Goal: Transaction & Acquisition: Purchase product/service

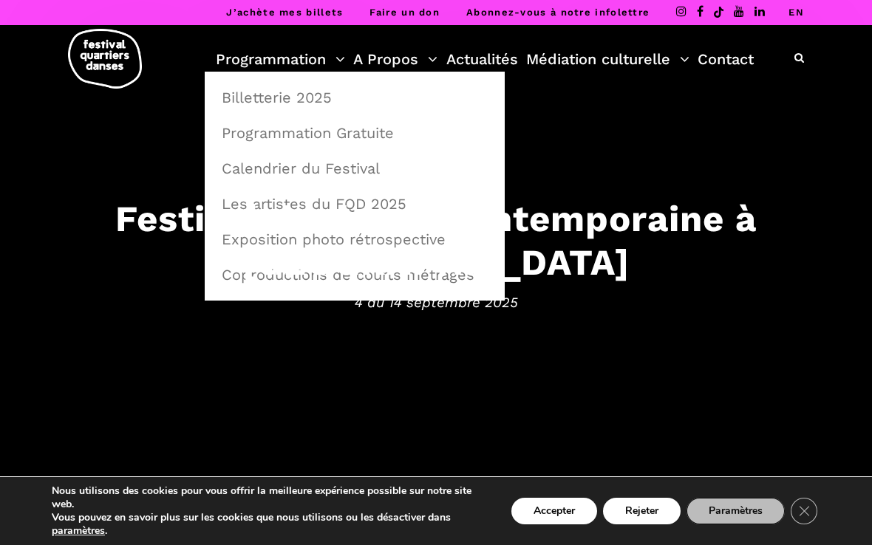
click at [371, 137] on link "Programmation Gratuite" at bounding box center [355, 133] width 284 height 34
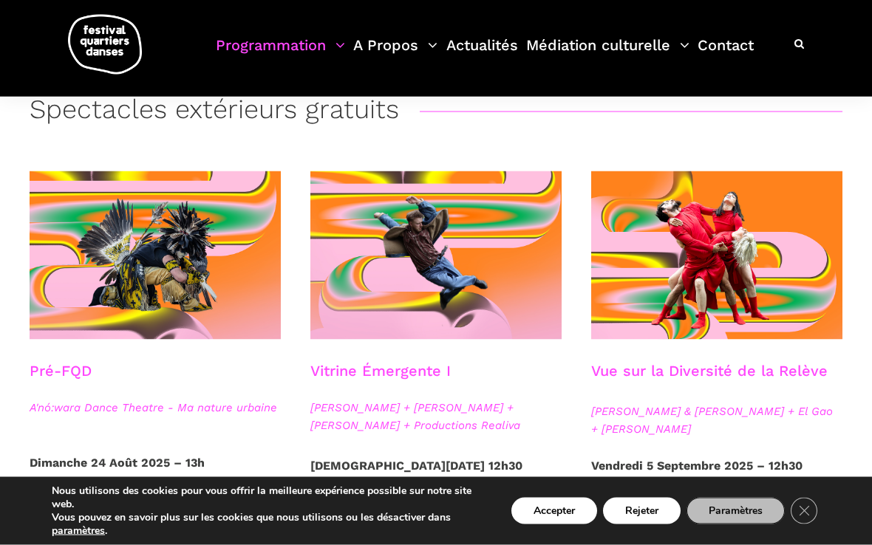
scroll to position [295, 0]
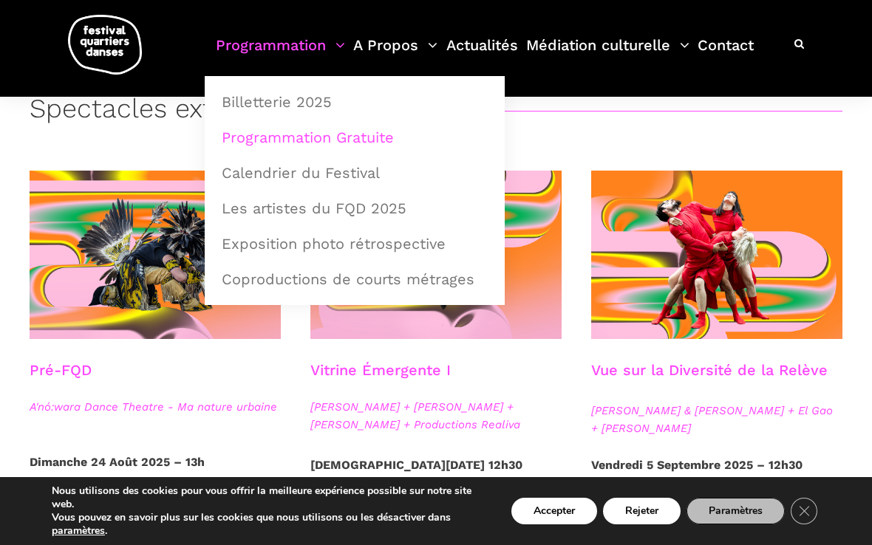
click at [343, 43] on link "Programmation" at bounding box center [280, 55] width 129 height 44
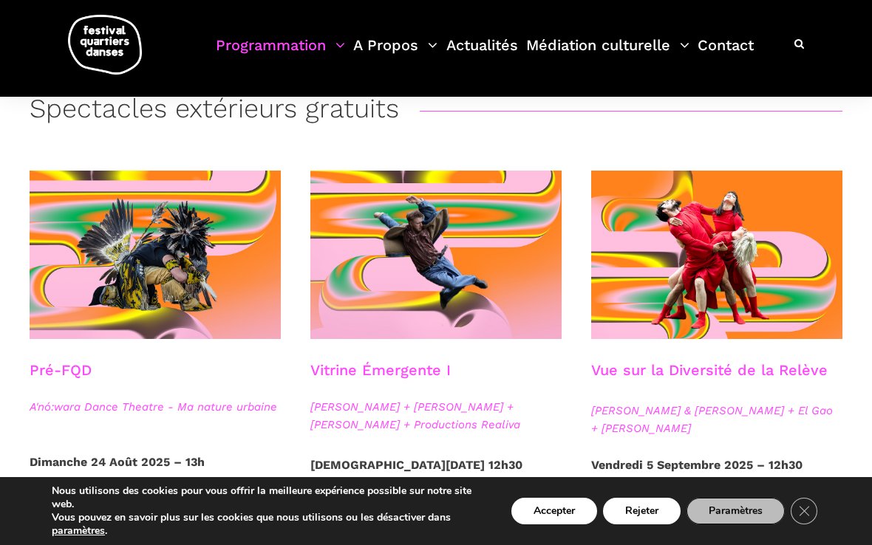
click at [344, 35] on link "Programmation" at bounding box center [280, 55] width 129 height 44
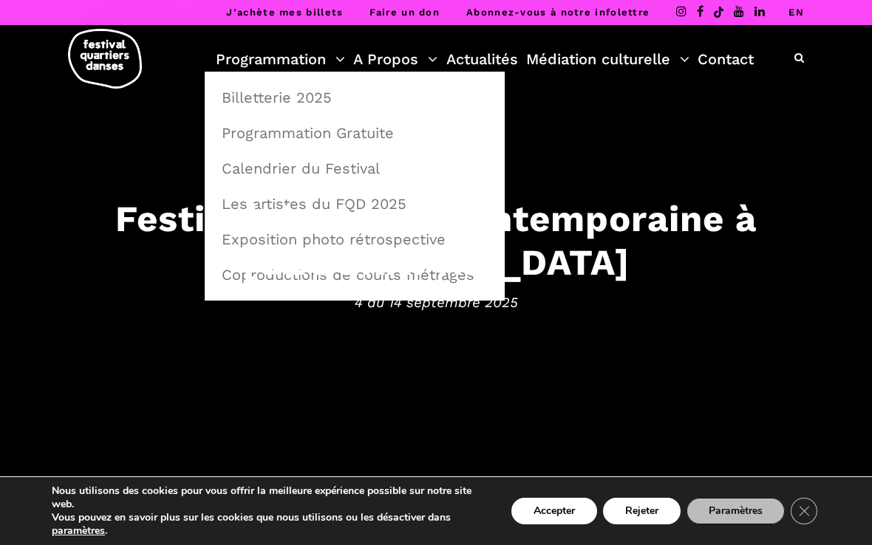
click at [374, 137] on link "Programmation Gratuite" at bounding box center [355, 133] width 284 height 34
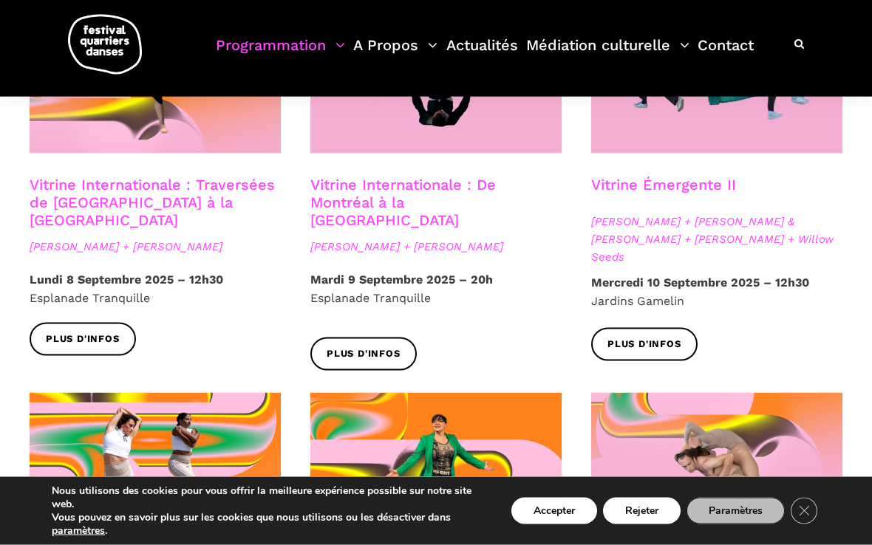
scroll to position [1305, 0]
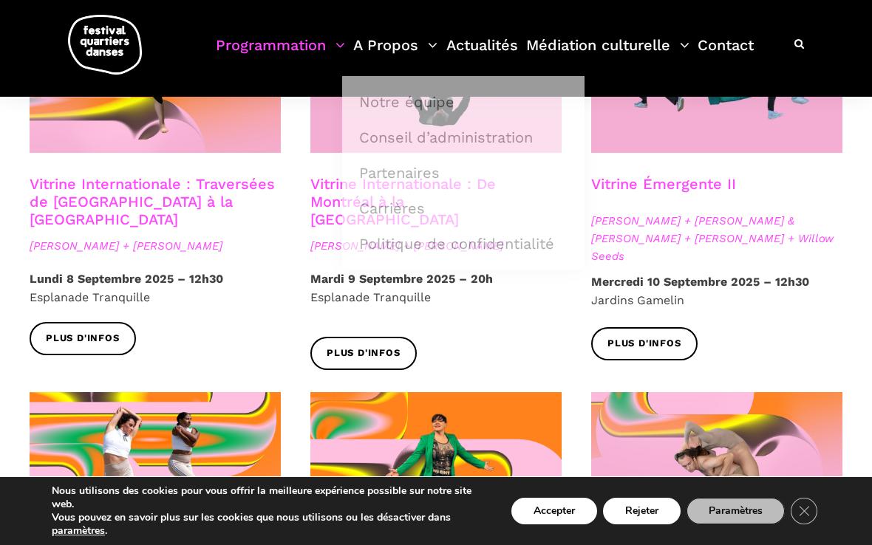
click at [353, 44] on link "A Propos" at bounding box center [395, 55] width 84 height 44
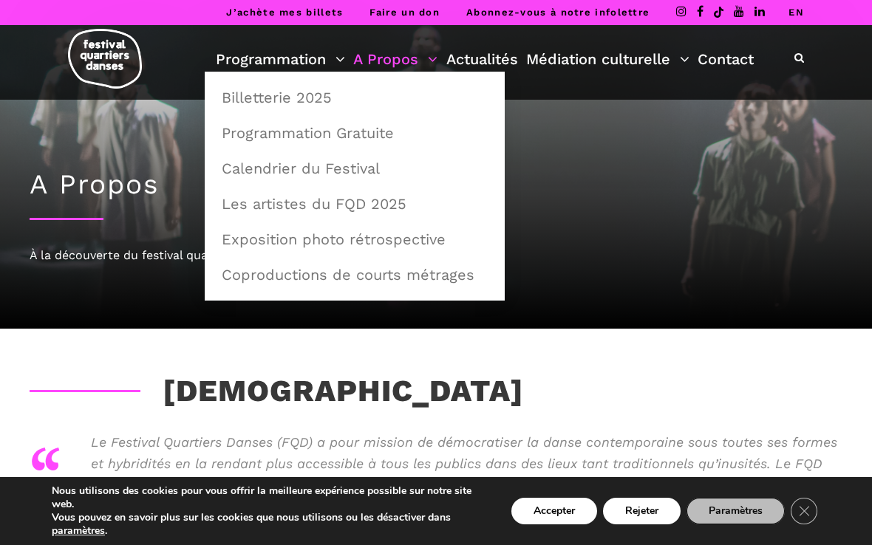
click at [304, 162] on link "Calendrier du Festival" at bounding box center [355, 168] width 284 height 34
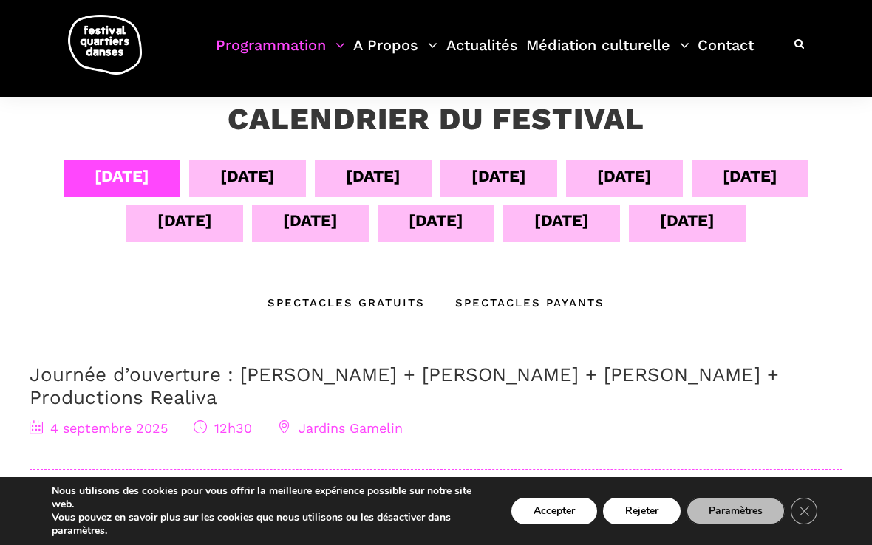
scroll to position [273, 0]
click at [250, 181] on div "[DATE]" at bounding box center [247, 176] width 55 height 26
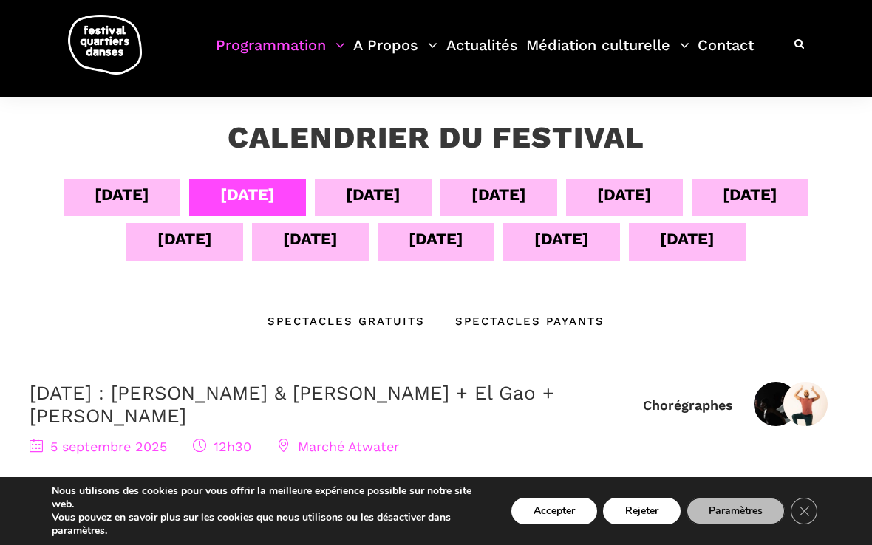
scroll to position [248, 0]
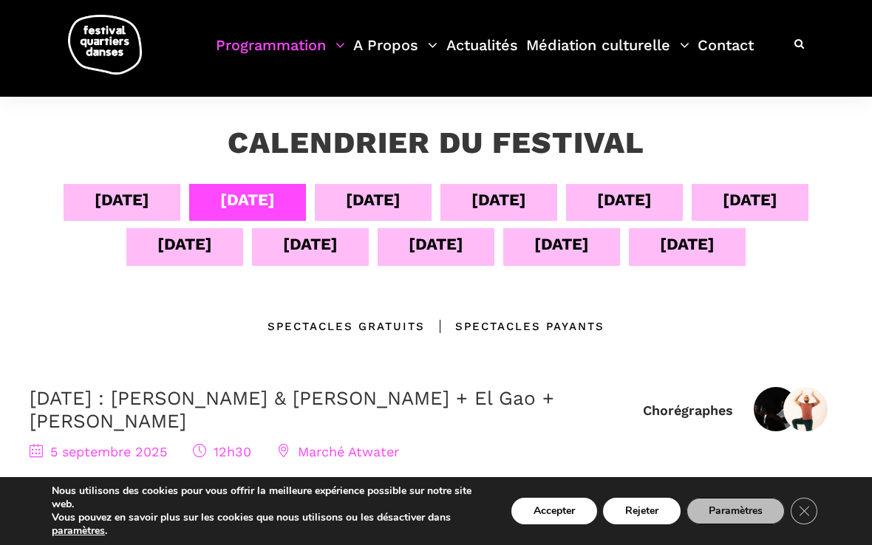
click at [373, 205] on div "[DATE]" at bounding box center [373, 200] width 55 height 26
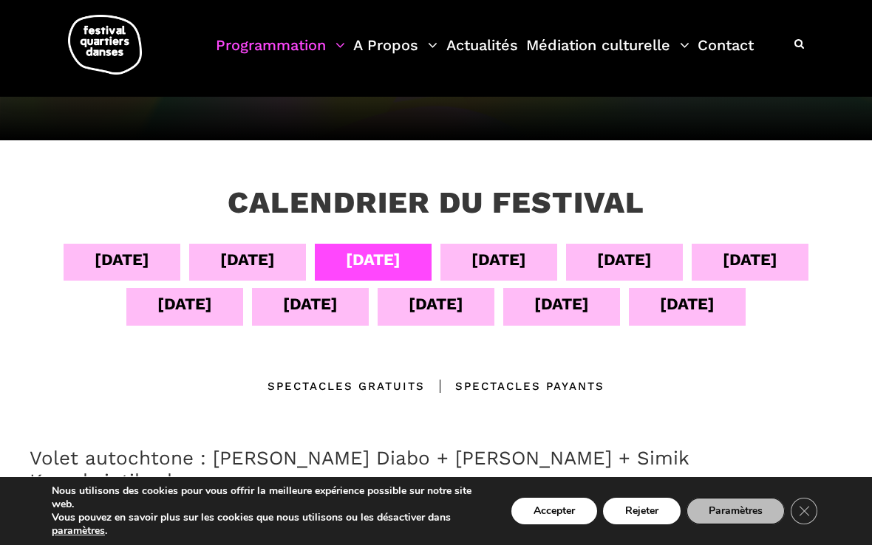
scroll to position [182, 0]
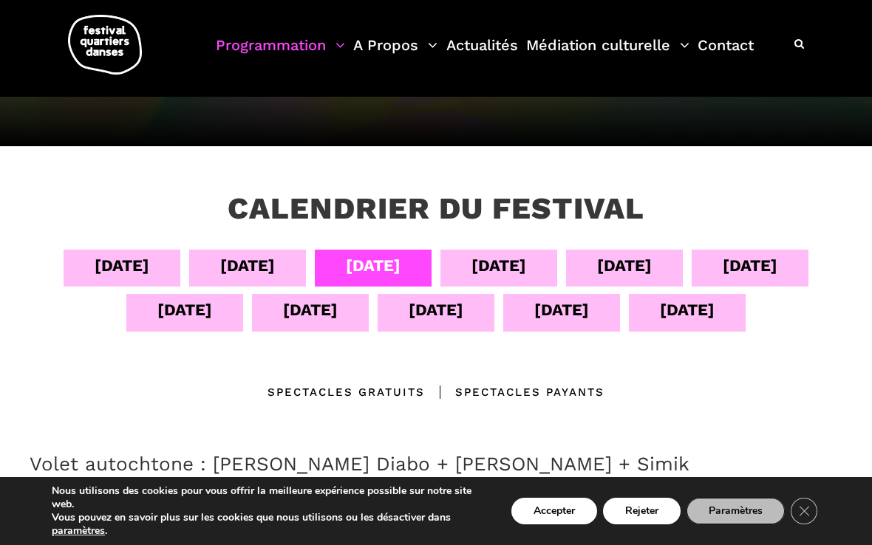
click at [511, 267] on div "07 sept" at bounding box center [498, 266] width 55 height 26
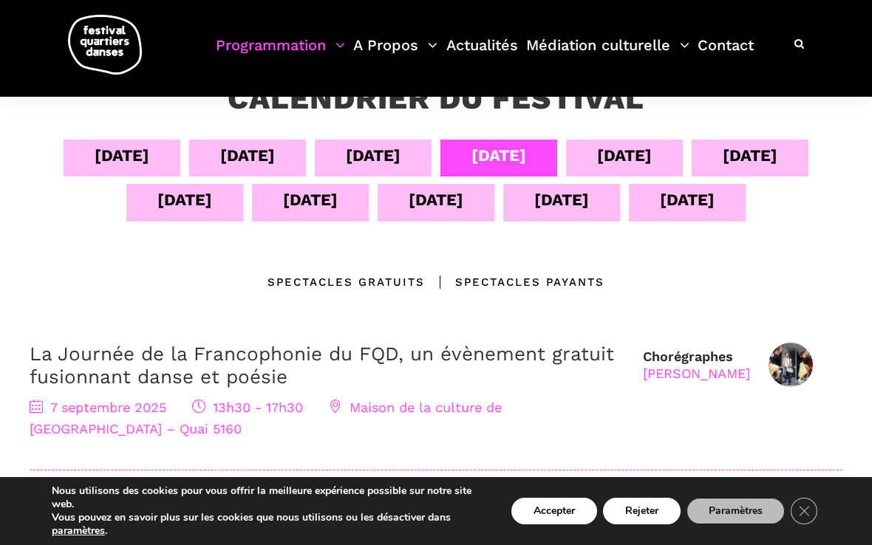
scroll to position [254, 0]
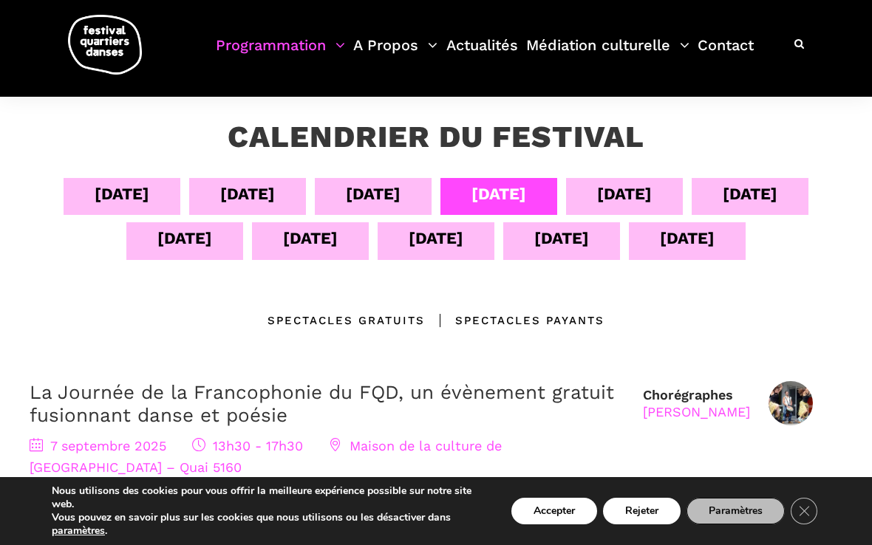
click at [638, 198] on div "08 sept" at bounding box center [624, 194] width 55 height 26
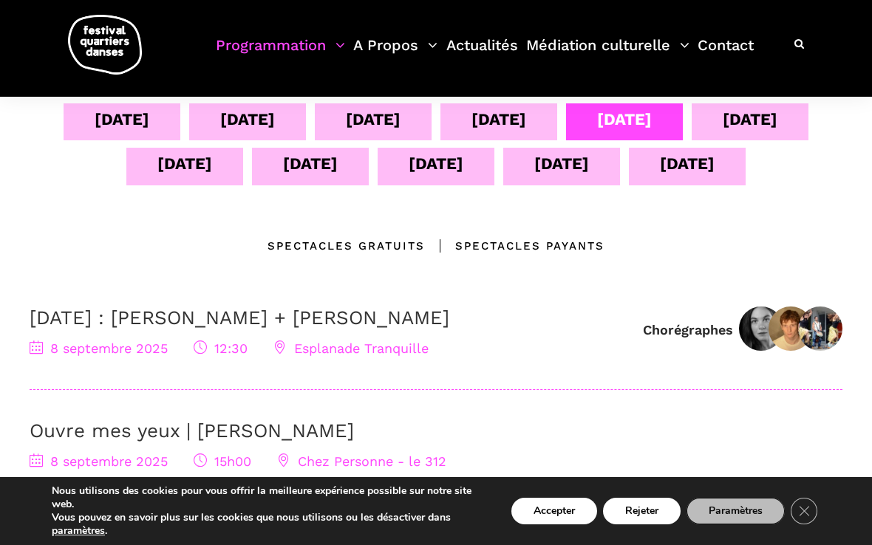
scroll to position [313, 0]
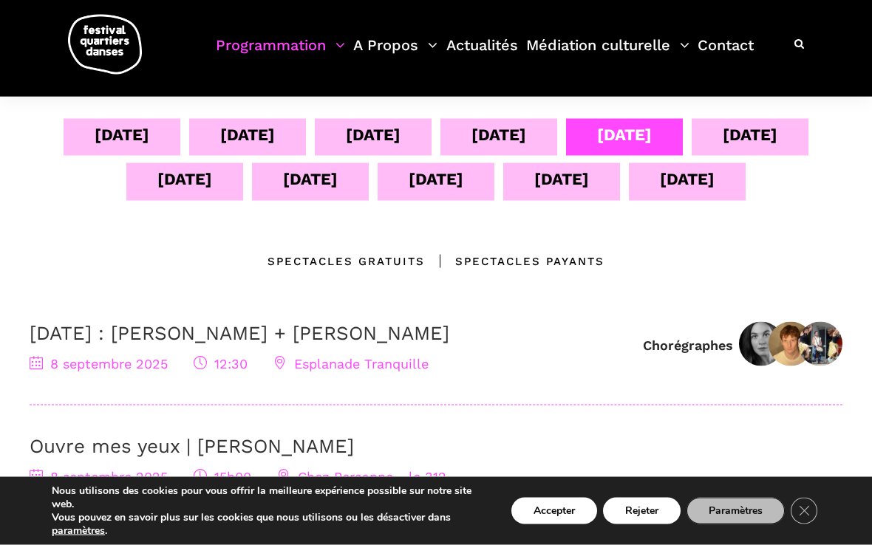
click at [774, 125] on div "09 sept" at bounding box center [749, 135] width 55 height 26
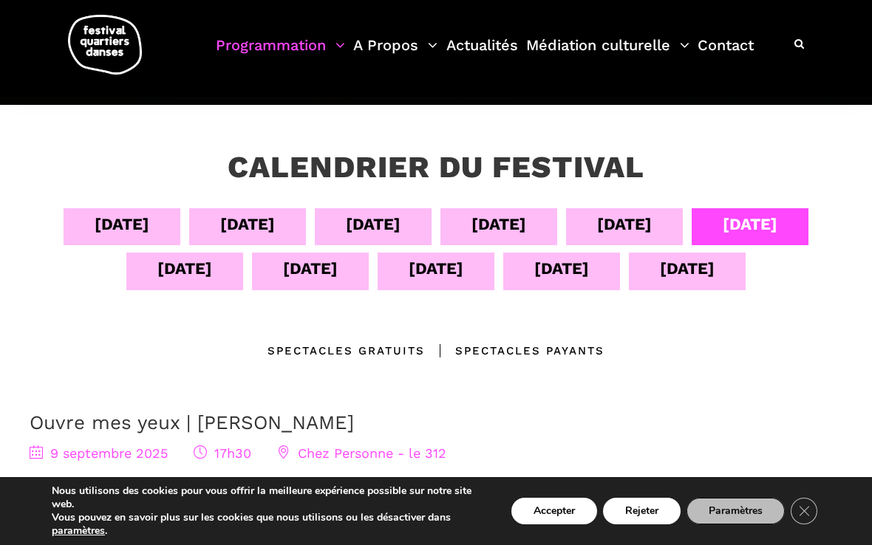
scroll to position [222, 0]
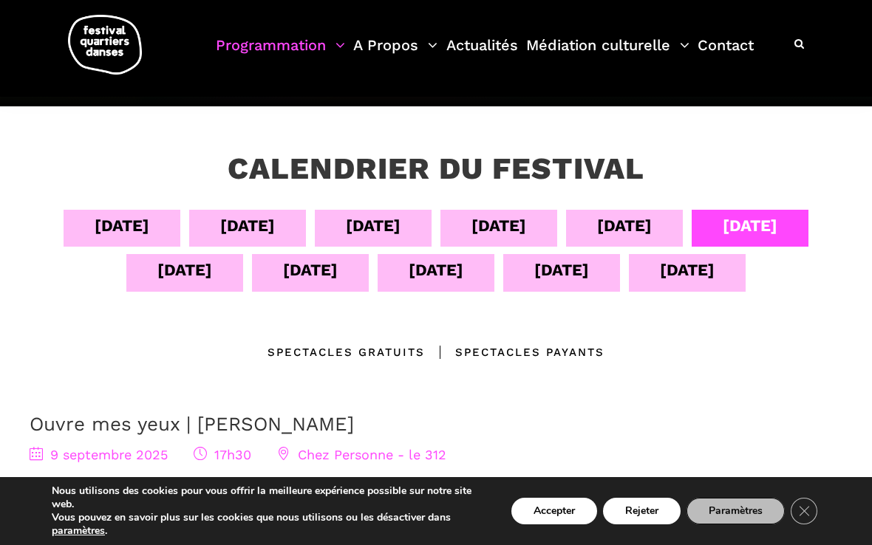
click at [192, 279] on div "10 sept" at bounding box center [184, 270] width 55 height 26
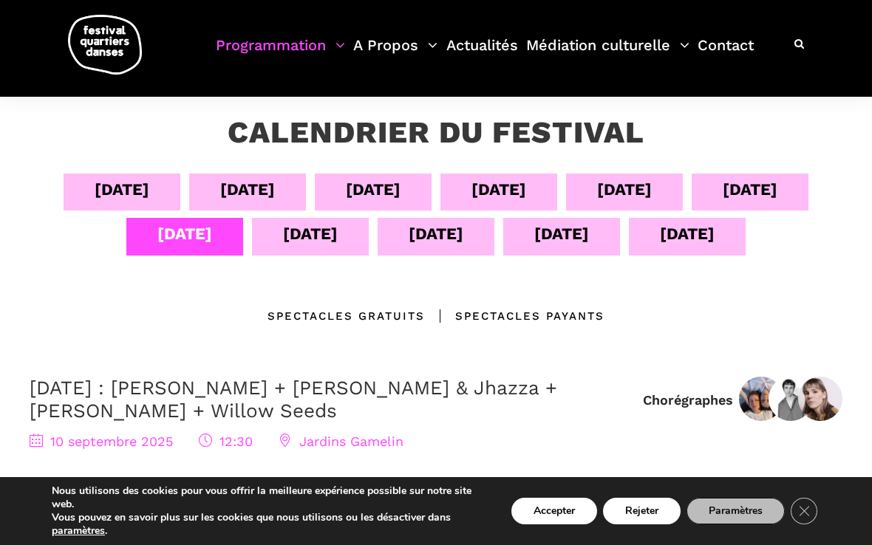
scroll to position [237, 0]
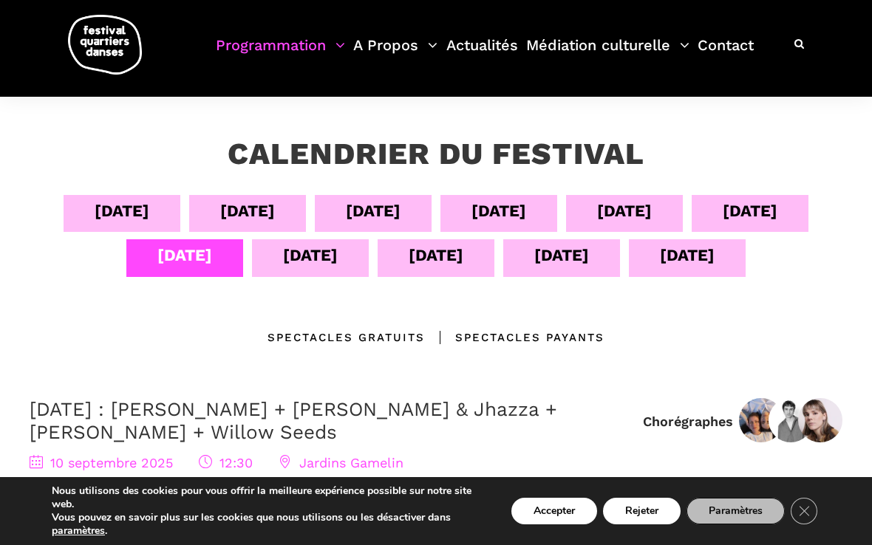
click at [305, 259] on div "11 sept" at bounding box center [310, 255] width 55 height 26
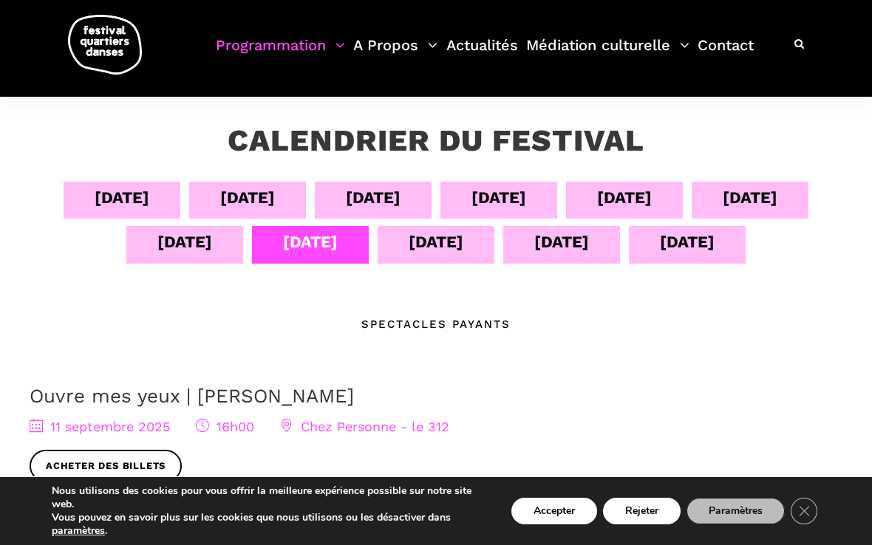
scroll to position [241, 0]
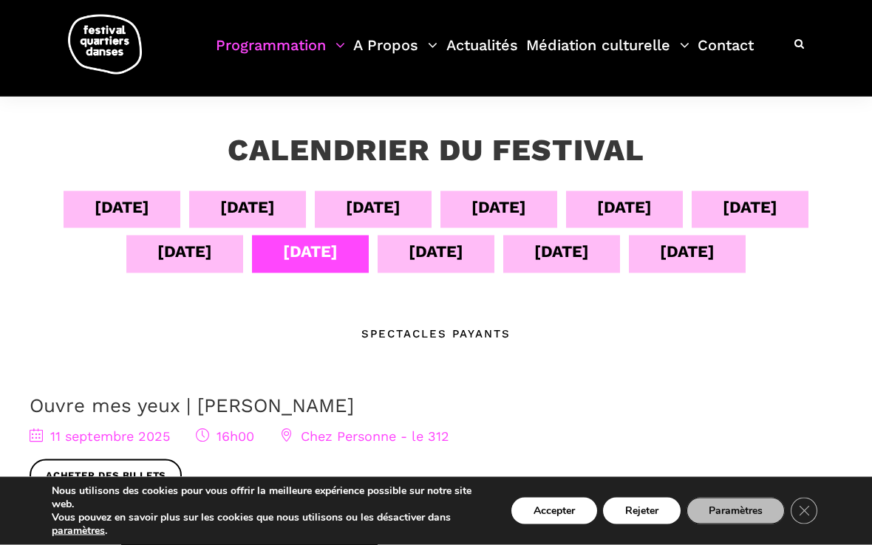
click at [432, 254] on div "12 sept" at bounding box center [435, 252] width 55 height 26
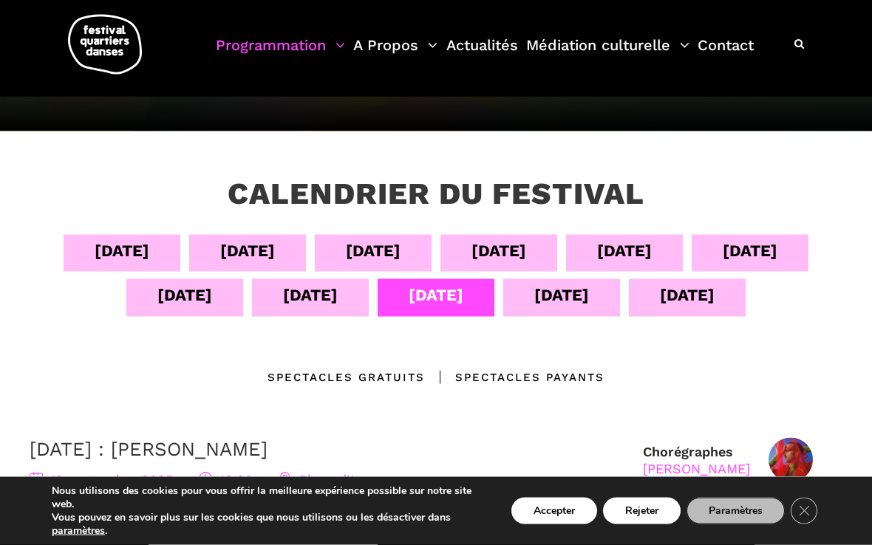
scroll to position [185, 0]
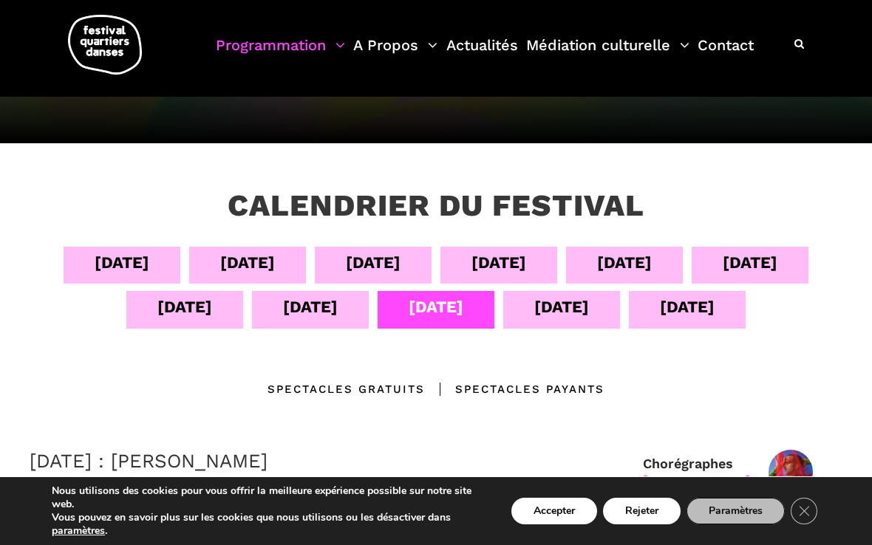
click at [564, 312] on div "13 sept" at bounding box center [561, 307] width 55 height 26
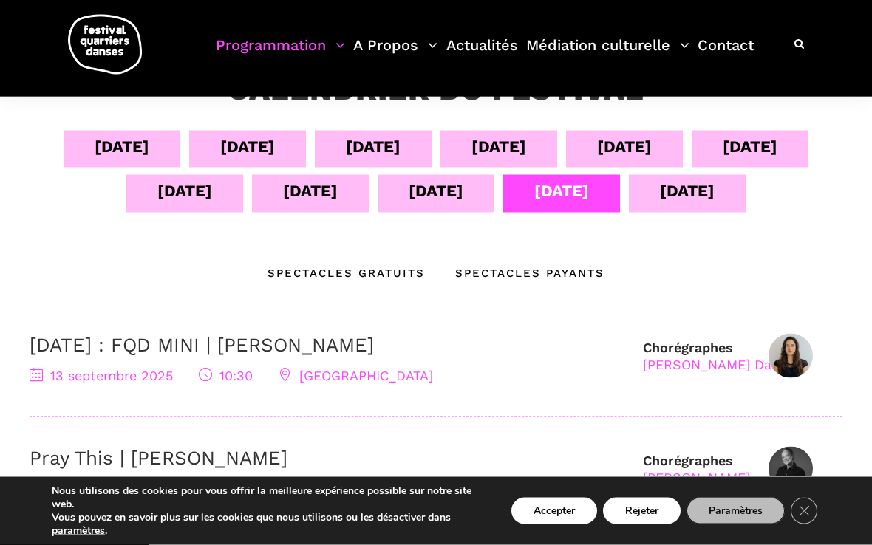
scroll to position [290, 0]
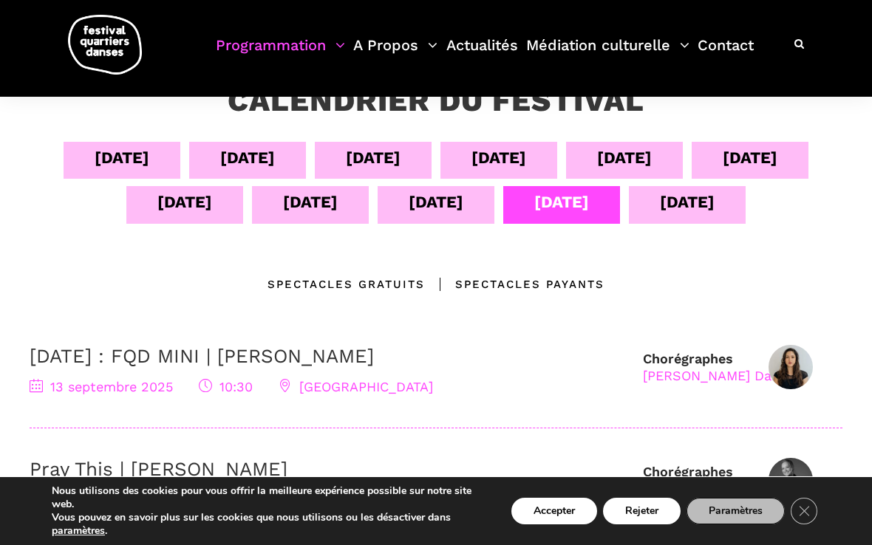
click at [685, 209] on div "[DATE]" at bounding box center [687, 202] width 55 height 26
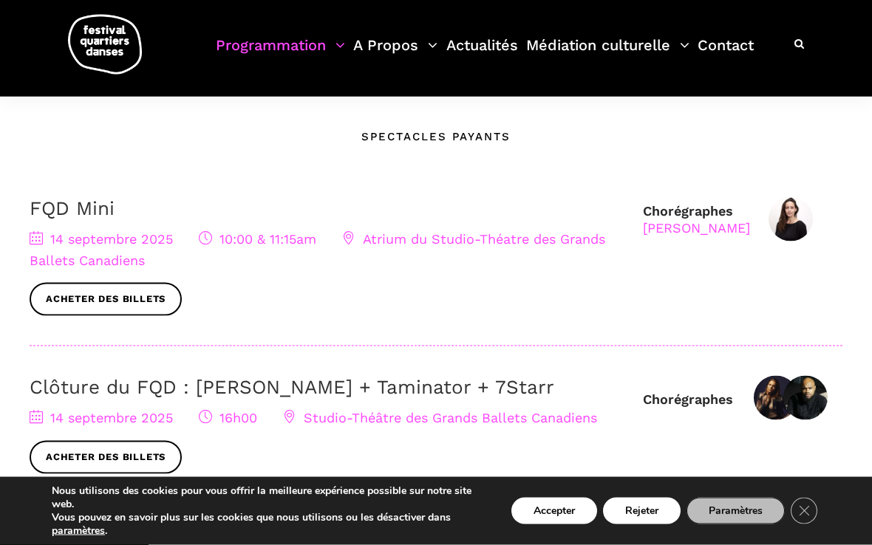
scroll to position [433, 0]
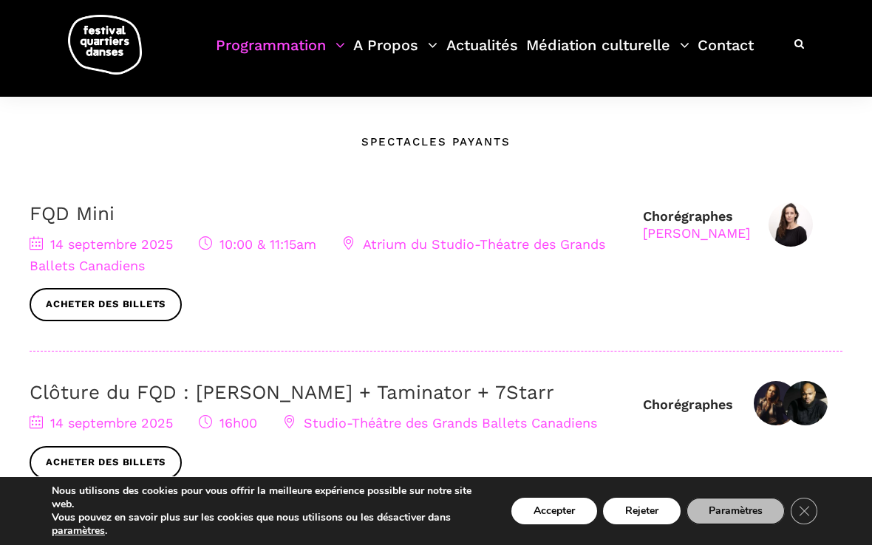
click at [112, 301] on link "Acheter des billets" at bounding box center [106, 304] width 152 height 33
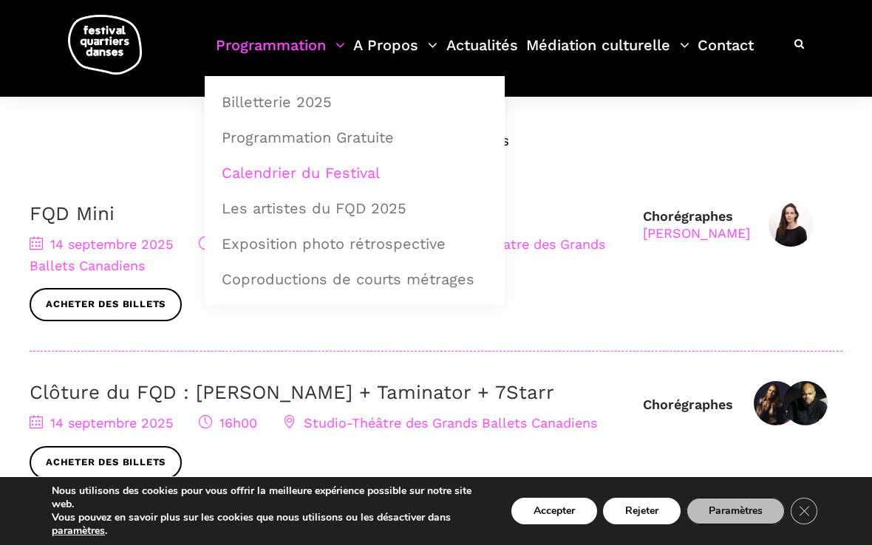
click at [332, 172] on link "Calendrier du Festival" at bounding box center [355, 173] width 284 height 34
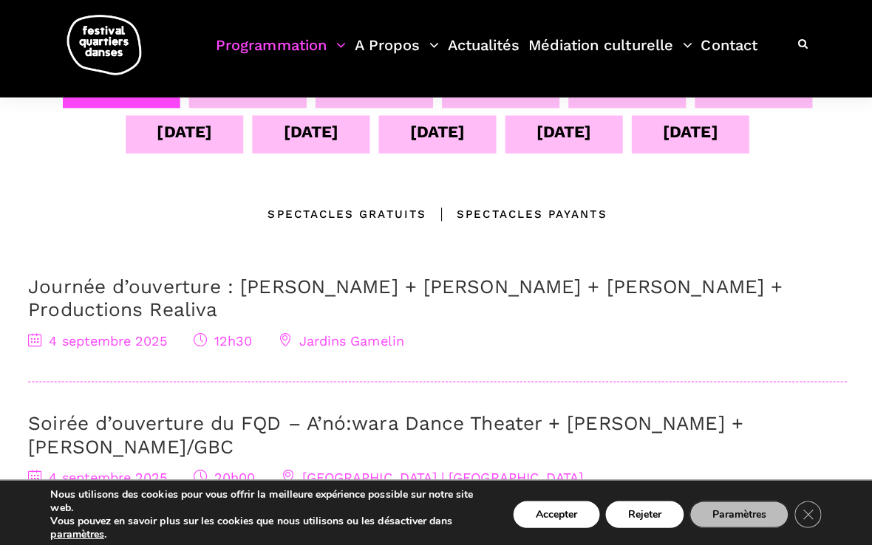
scroll to position [362, 0]
click at [521, 201] on div "[DATE] sept [DATE] sept [DATE] sept [DATE] sept [DATE] sept [DATE] Emplacements…" at bounding box center [436, 326] width 842 height 512
click at [524, 212] on div "Spectacles Payants" at bounding box center [515, 213] width 180 height 18
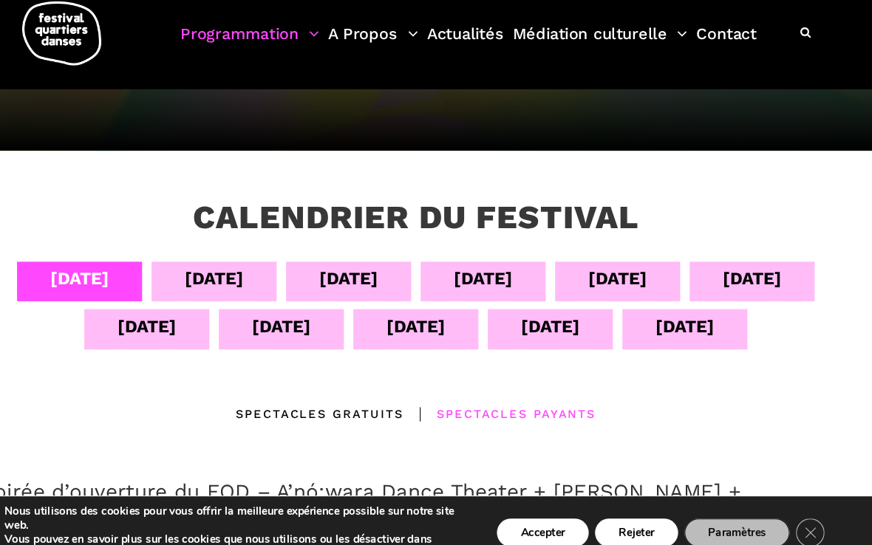
scroll to position [175, 0]
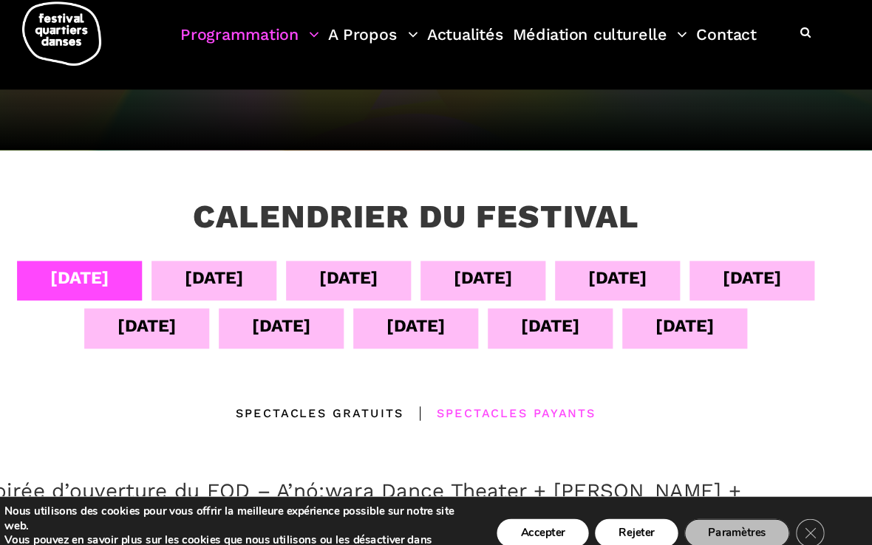
click at [660, 304] on div "[DATE]" at bounding box center [687, 317] width 55 height 26
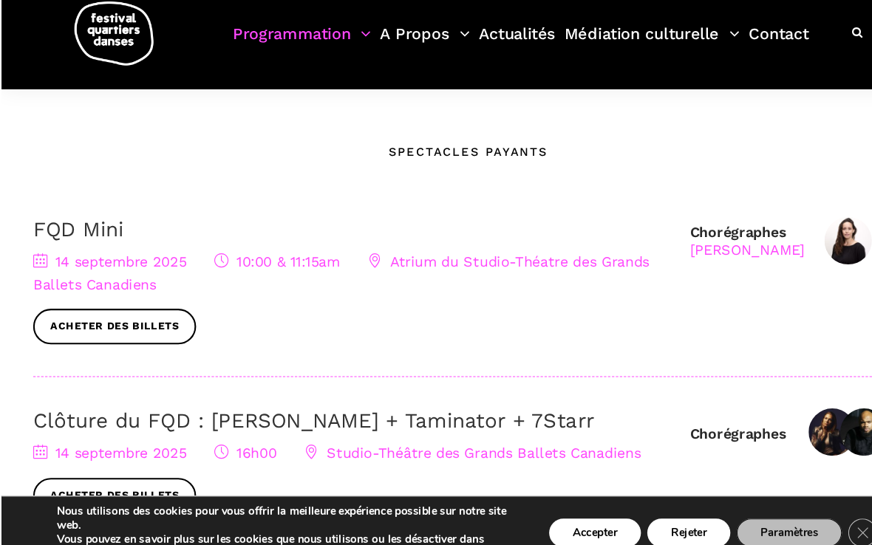
scroll to position [444, 0]
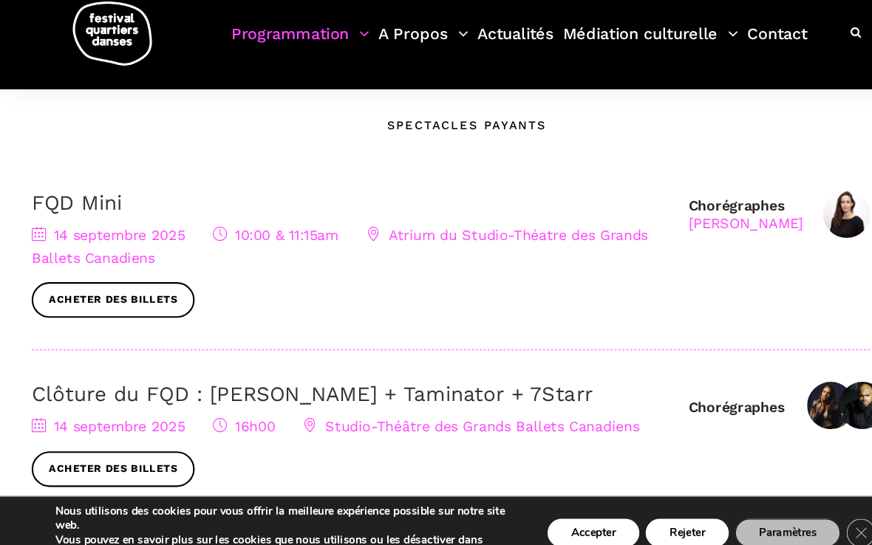
click at [92, 225] on span "14 septembre 2025" at bounding box center [101, 233] width 143 height 16
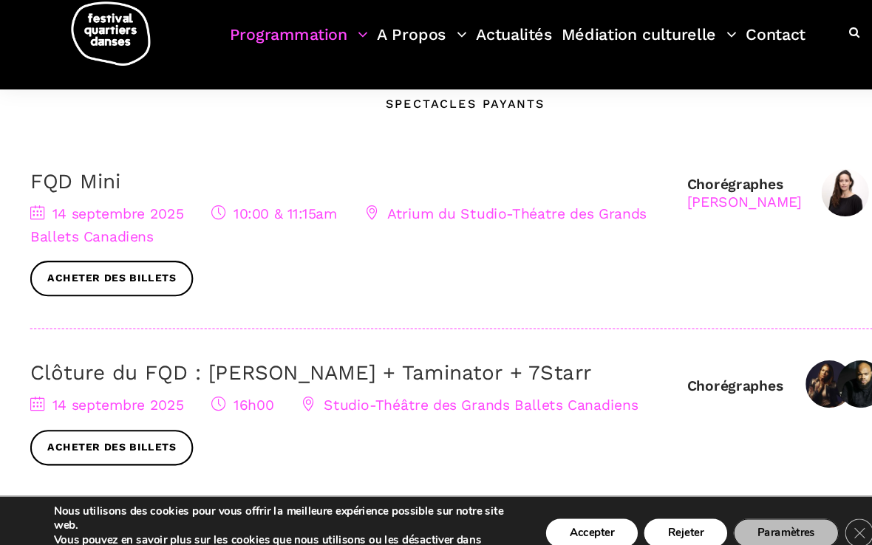
scroll to position [479, 0]
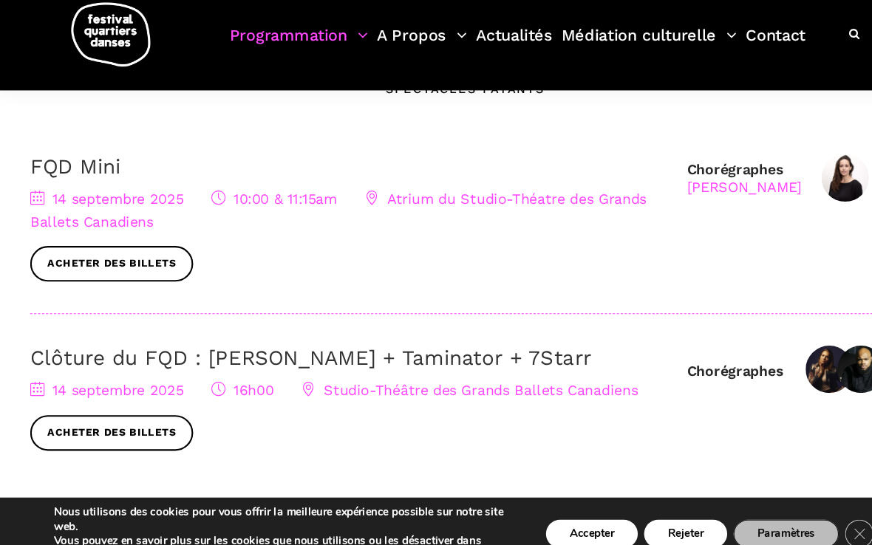
click at [105, 242] on link "Acheter des billets" at bounding box center [106, 258] width 152 height 33
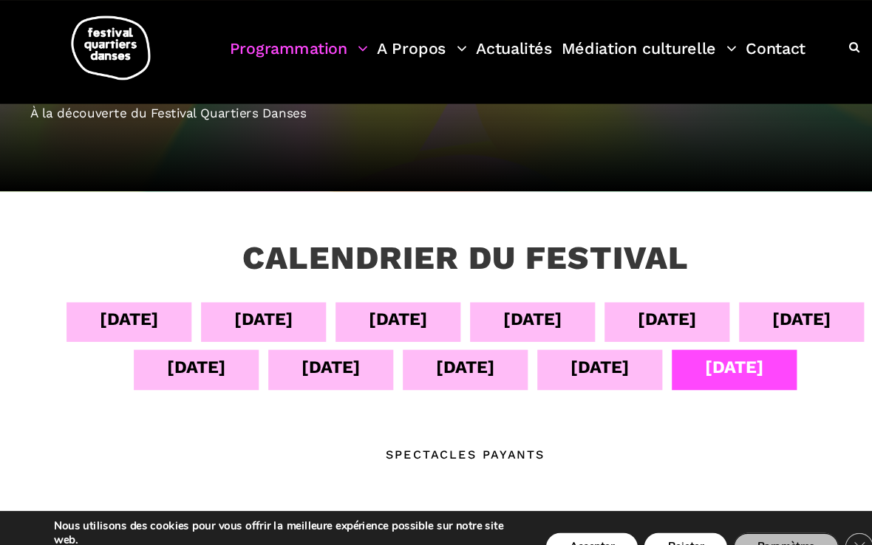
scroll to position [149, 0]
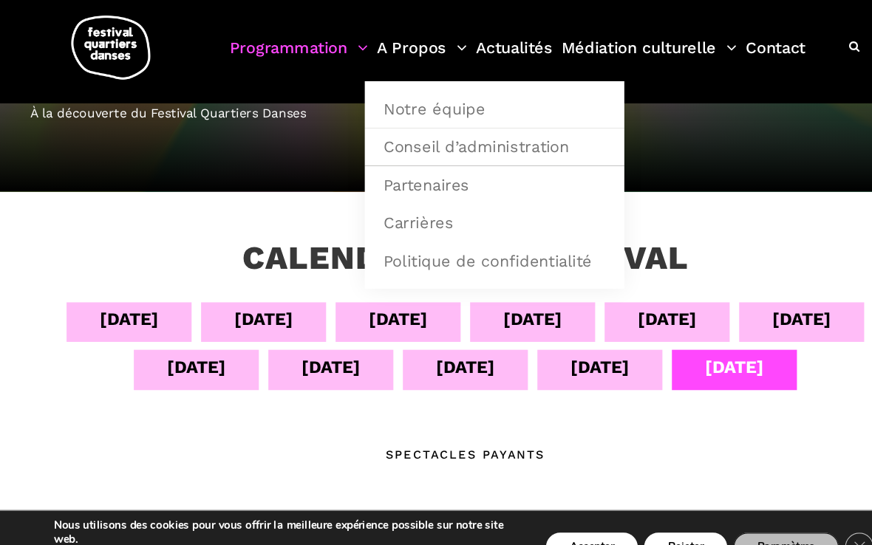
click at [434, 47] on link "A Propos" at bounding box center [395, 55] width 84 height 44
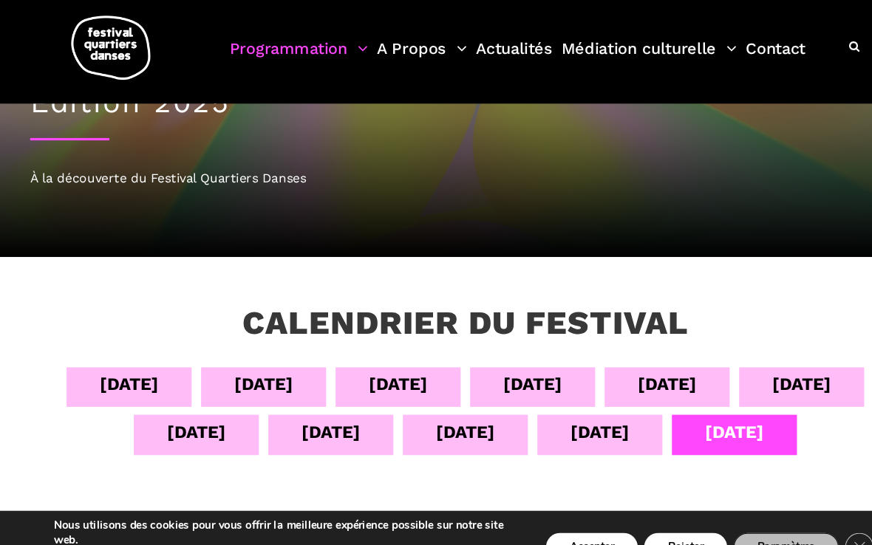
scroll to position [0, 0]
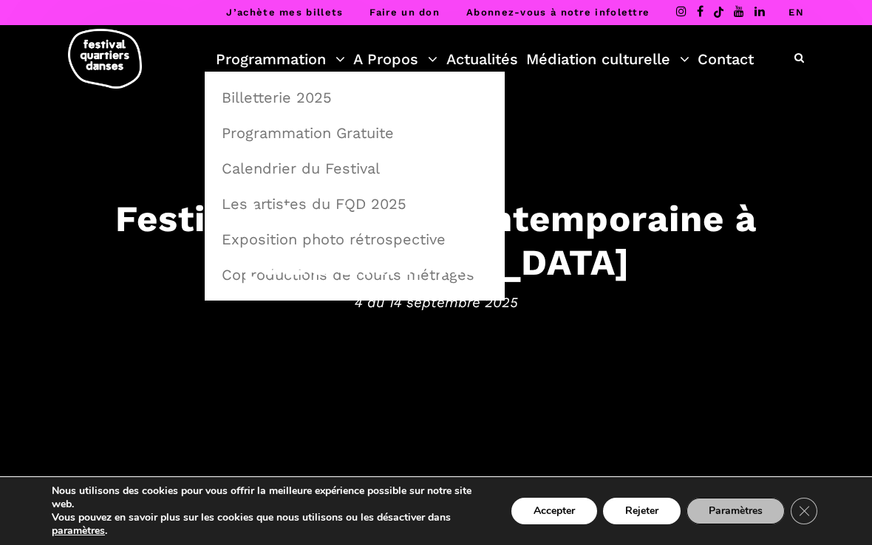
click at [363, 174] on link "Calendrier du Festival" at bounding box center [355, 168] width 284 height 34
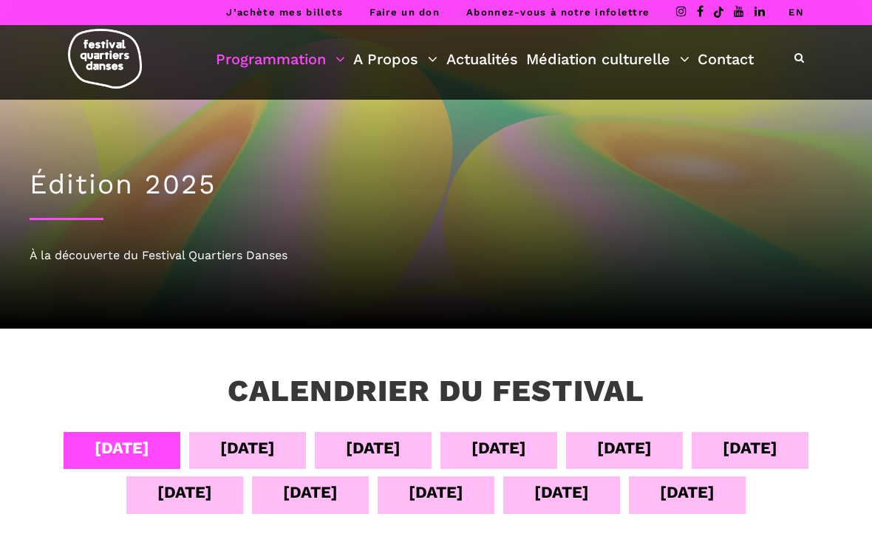
click at [582, 499] on div "[DATE]" at bounding box center [561, 492] width 55 height 26
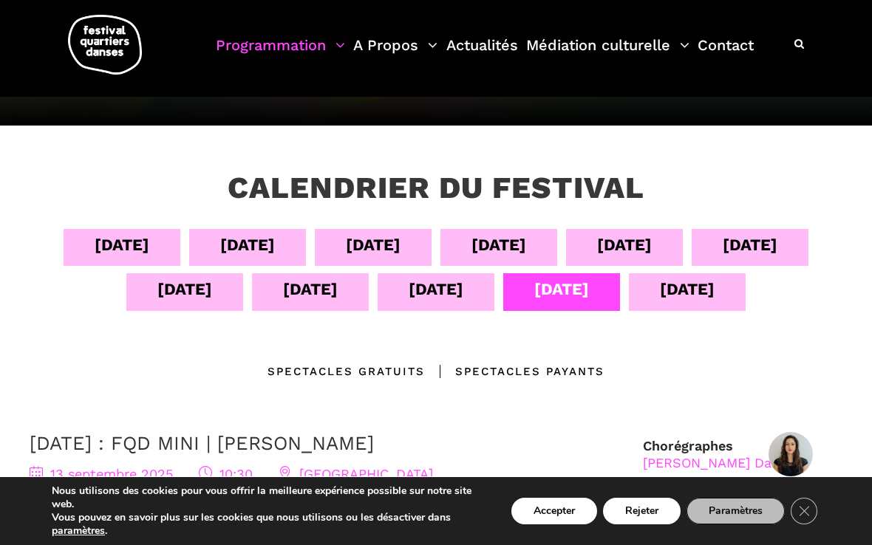
scroll to position [188, 0]
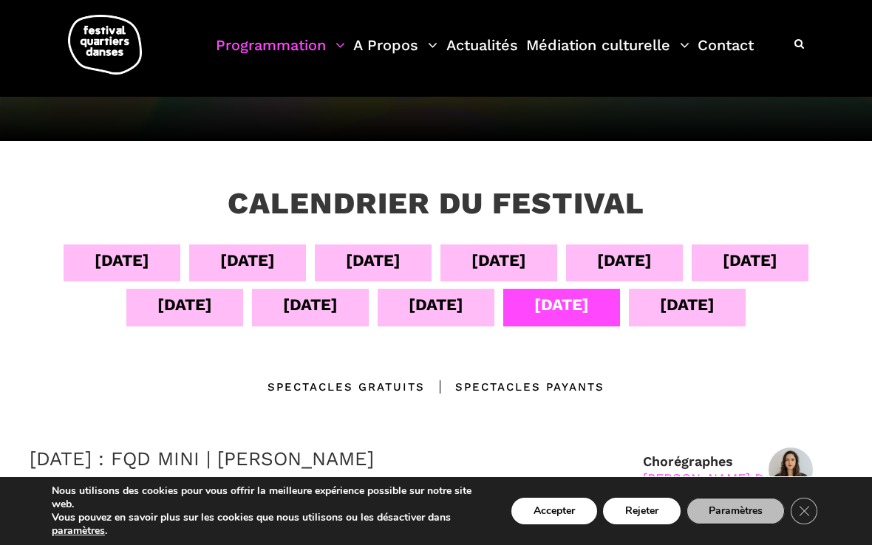
click at [689, 307] on div "[DATE]" at bounding box center [687, 305] width 55 height 26
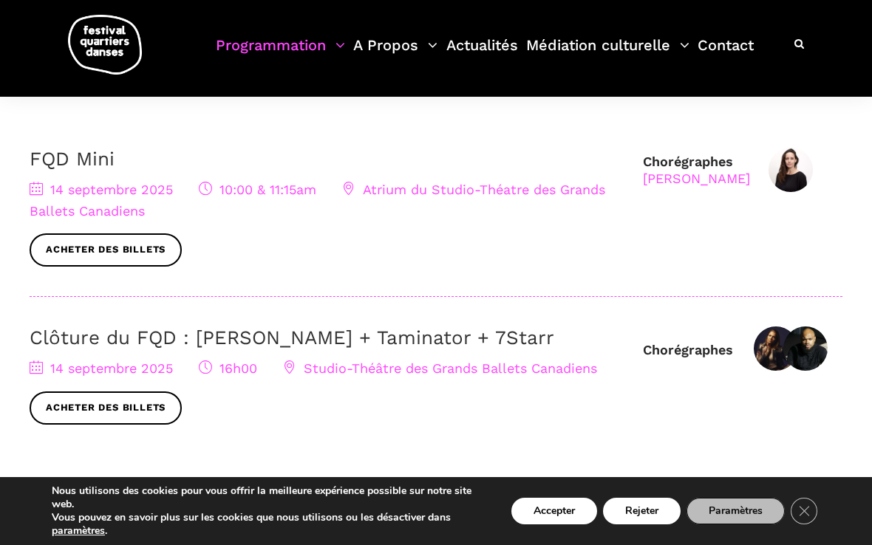
scroll to position [485, 0]
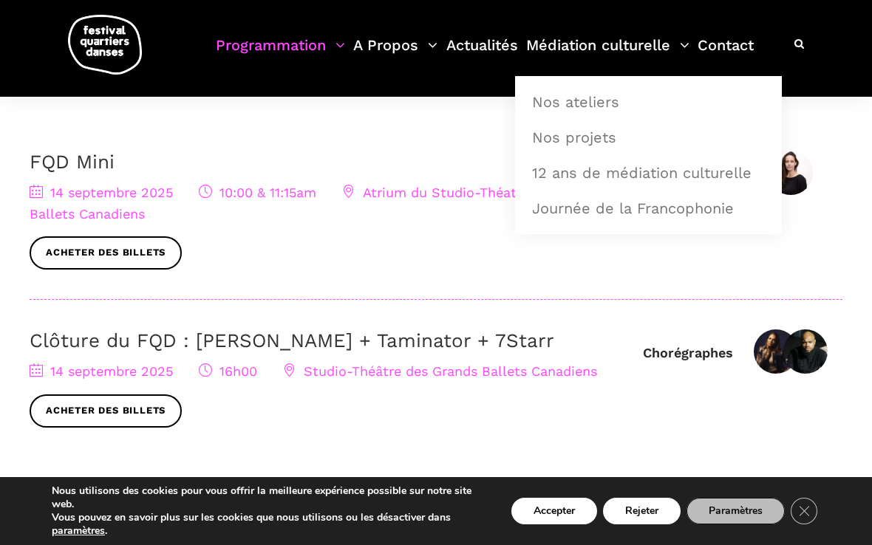
click at [560, 64] on link "Médiation culturelle" at bounding box center [607, 55] width 163 height 44
